Goal: Check status

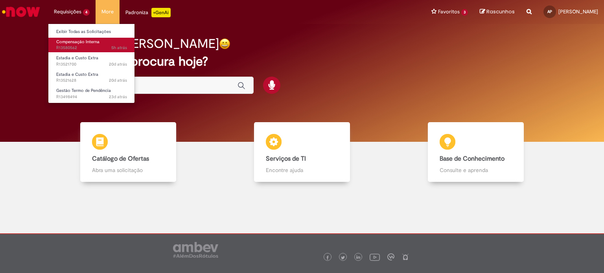
click at [86, 48] on span "5h atrás 5 horas atrás R13580562" at bounding box center [91, 48] width 71 height 6
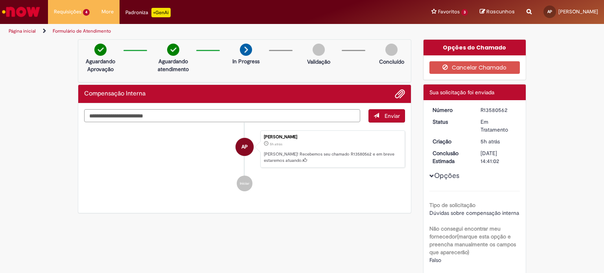
click at [226, 112] on textarea "Digite sua mensagem aqui..." at bounding box center [222, 115] width 276 height 13
click at [26, 14] on img "Ir para a Homepage" at bounding box center [21, 12] width 40 height 16
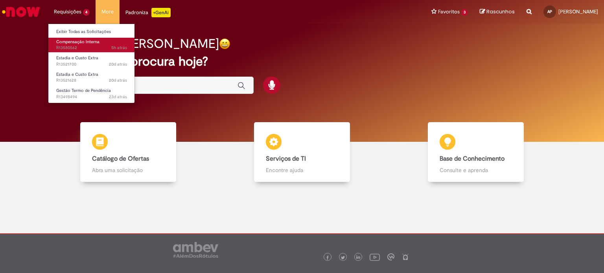
click at [84, 41] on span "Compensação Interna" at bounding box center [77, 42] width 43 height 6
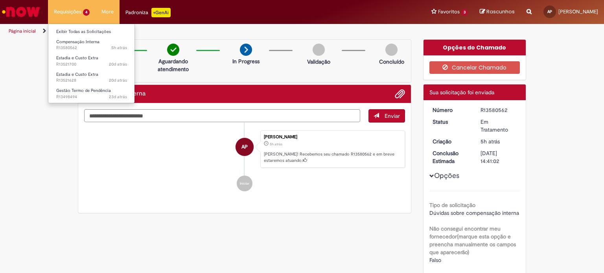
click at [82, 52] on li "Estadia e Custo Extra 20d atrás 20 dias atrás R13521700" at bounding box center [91, 60] width 86 height 16
click at [80, 48] on span "5h atrás 5 horas atrás R13580562" at bounding box center [91, 48] width 71 height 6
click at [72, 47] on span "5h atrás 5 horas atrás R13580562" at bounding box center [91, 48] width 71 height 6
click at [72, 42] on span "Compensação Interna" at bounding box center [77, 42] width 43 height 6
click at [87, 55] on link "Estadia e Custo Extra 20d atrás 20 dias atrás R13521700" at bounding box center [91, 61] width 86 height 15
